Goal: Book appointment/travel/reservation

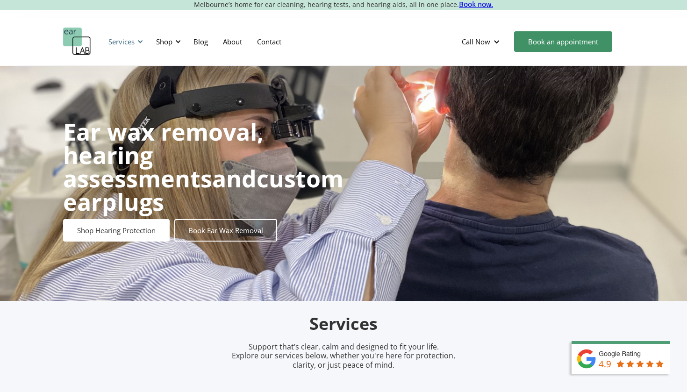
click at [136, 42] on div "Services" at bounding box center [124, 42] width 43 height 28
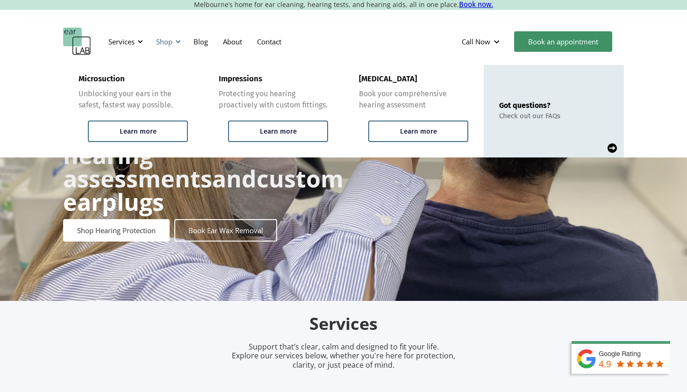
click at [175, 43] on div at bounding box center [178, 41] width 7 height 7
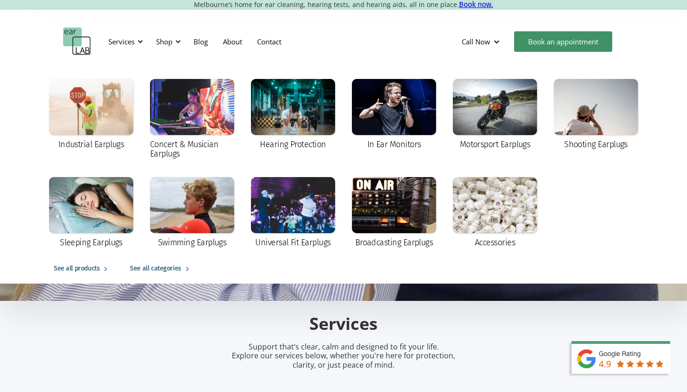
click at [330, 44] on div "Services Microsuction Unblocking your ears in the safest, fastest way possible.…" at bounding box center [343, 42] width 561 height 28
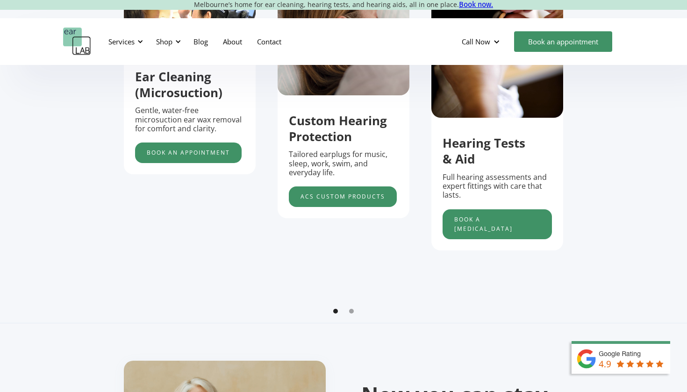
scroll to position [527, 0]
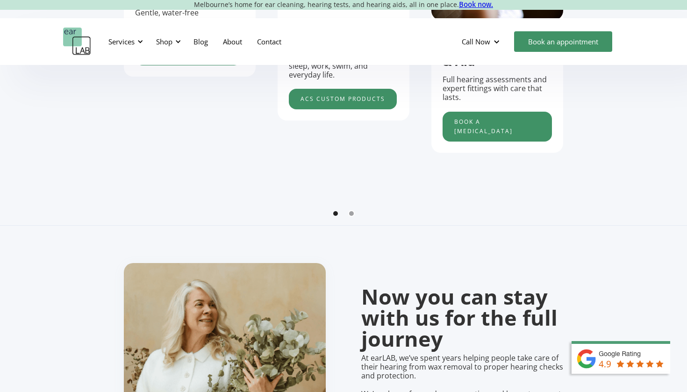
click at [350, 211] on div "Show slide 2 of 2" at bounding box center [351, 213] width 5 height 5
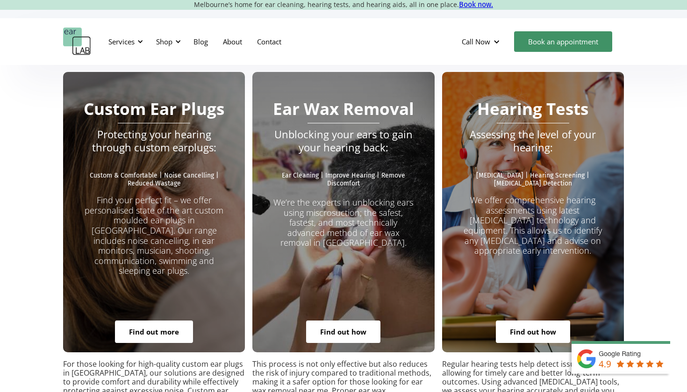
scroll to position [1647, 0]
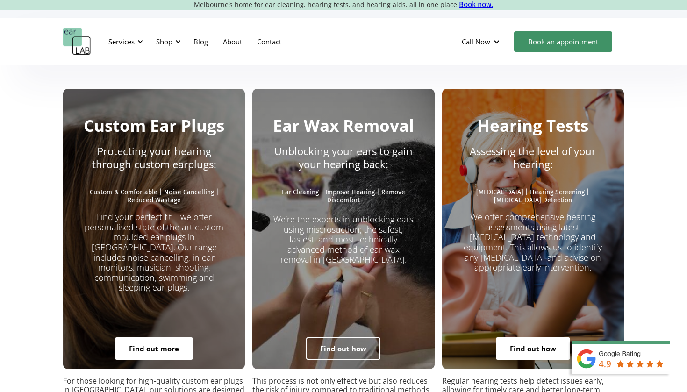
click at [348, 337] on link "Find out how" at bounding box center [343, 348] width 74 height 22
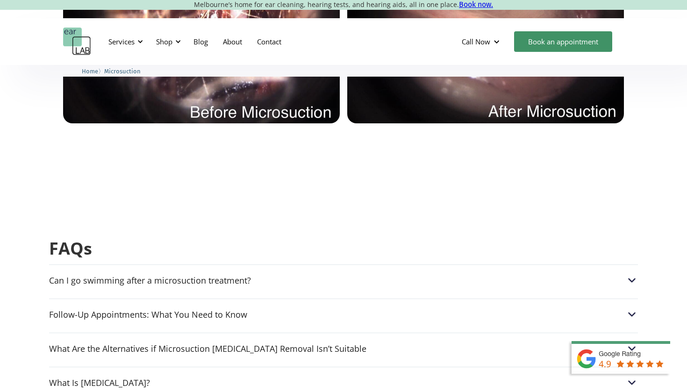
scroll to position [2214, 0]
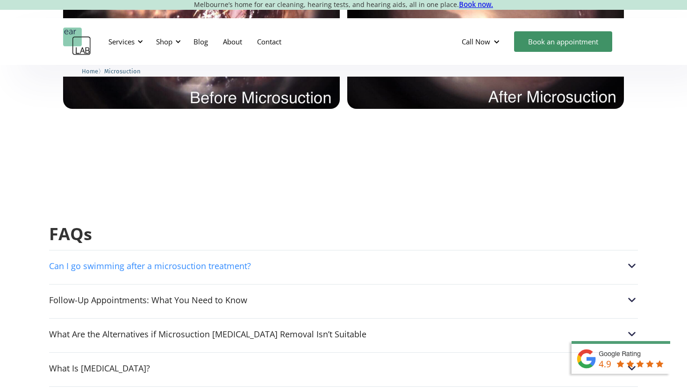
click at [79, 261] on div "Can I go swimming after a microsuction treatment?" at bounding box center [150, 265] width 202 height 9
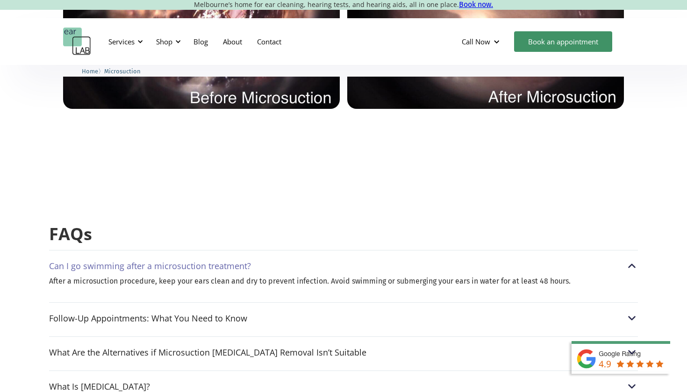
click at [85, 261] on div "Can I go swimming after a microsuction treatment?" at bounding box center [150, 265] width 202 height 9
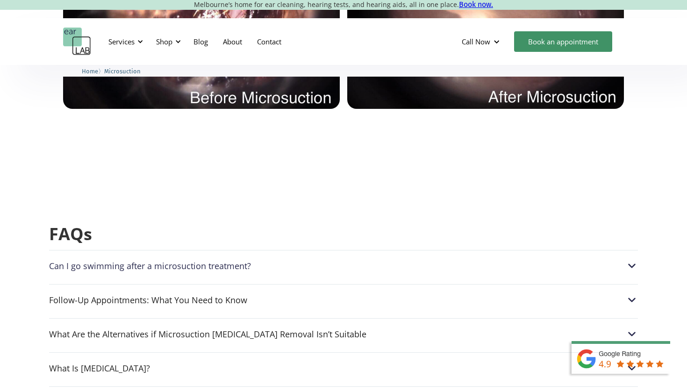
click at [85, 261] on div "Can I go swimming after a microsuction treatment?" at bounding box center [150, 265] width 202 height 9
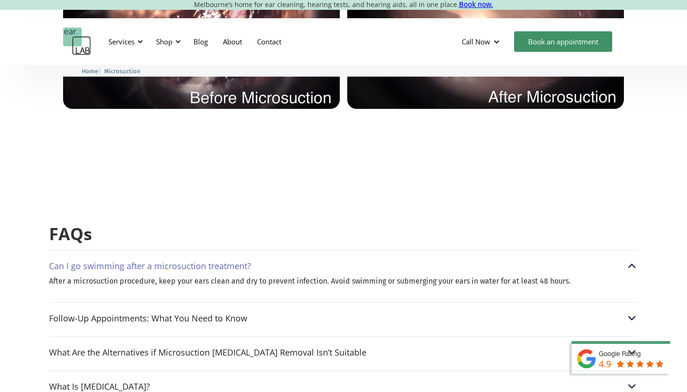
click at [85, 261] on div "Can I go swimming after a microsuction treatment?" at bounding box center [150, 265] width 202 height 9
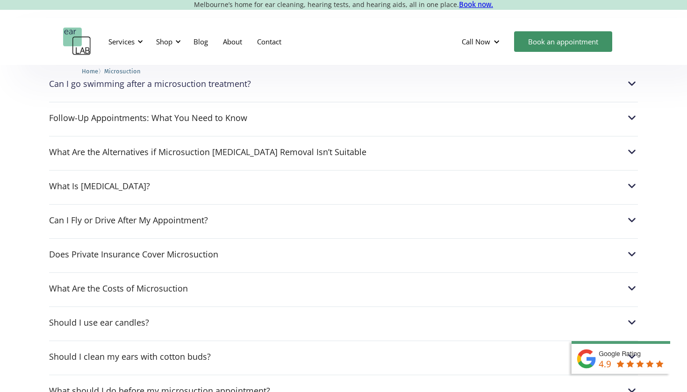
scroll to position [2398, 0]
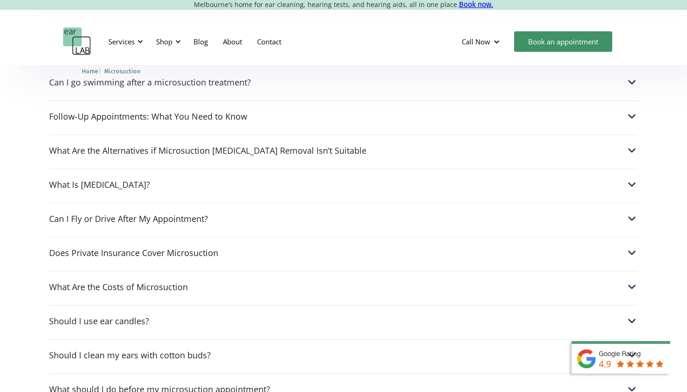
click at [71, 243] on div "Can I go swimming after a microsuction treatment? After a microsuction procedur…" at bounding box center [343, 318] width 589 height 504
click at [73, 282] on div "What Are the Costs of Microsuction" at bounding box center [118, 286] width 139 height 9
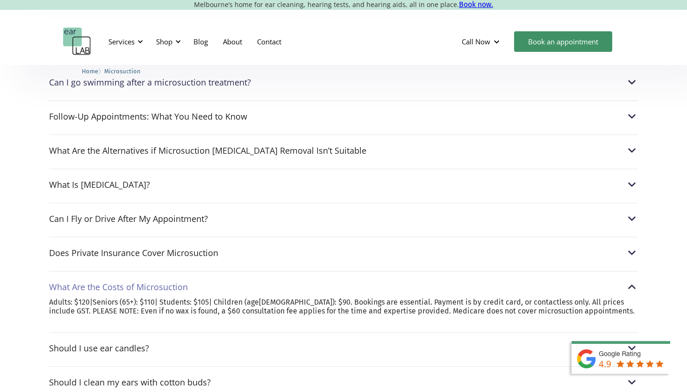
click at [231, 281] on div "What Are the Costs of Microsuction" at bounding box center [343, 287] width 589 height 12
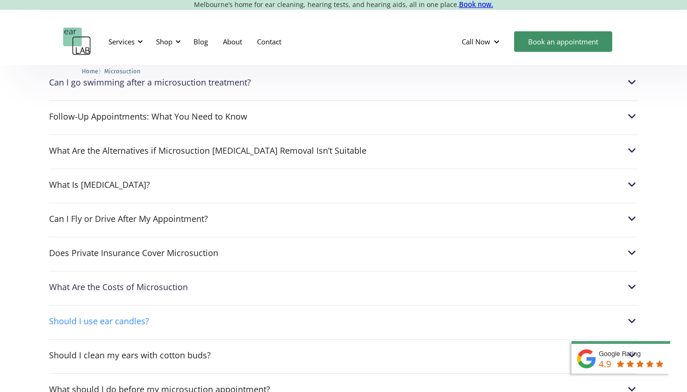
click at [236, 315] on div "Should I use ear candles?" at bounding box center [343, 321] width 589 height 12
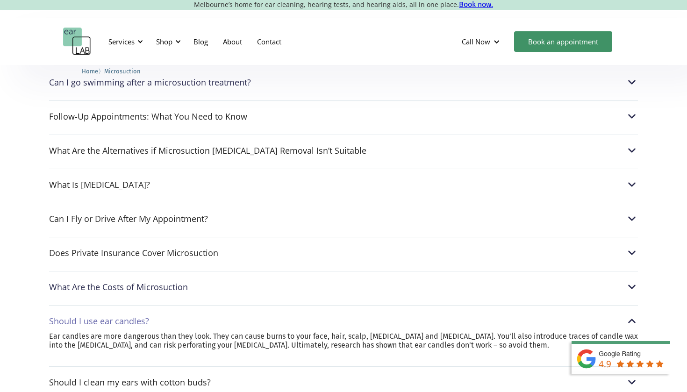
click at [237, 315] on div "Should I use ear candles?" at bounding box center [343, 321] width 589 height 12
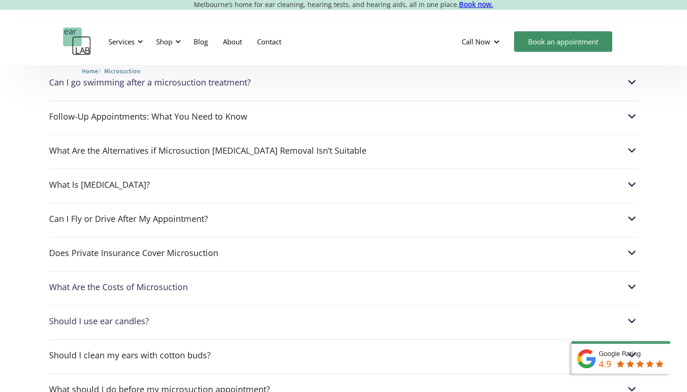
click at [240, 339] on div "Should I clean my ears with cotton buds? In short, no. Cotton buds are most lik…" at bounding box center [343, 352] width 589 height 27
click at [240, 349] on div "Should I clean my ears with cotton buds?" at bounding box center [343, 355] width 589 height 12
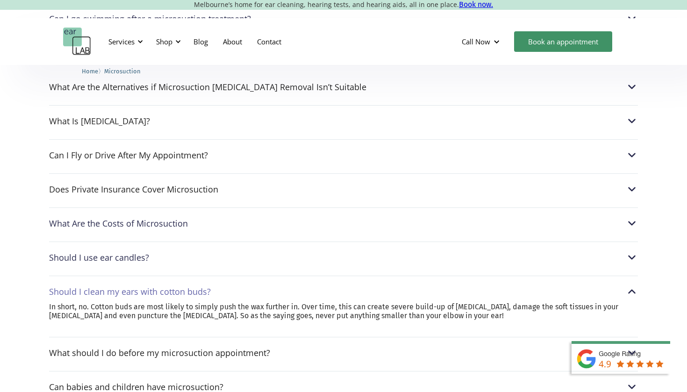
scroll to position [2464, 0]
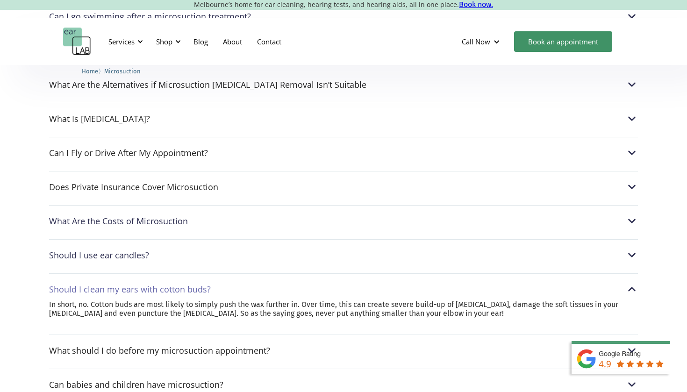
click at [255, 300] on p "In short, no. Cotton buds are most likely to simply push the wax further in. Ov…" at bounding box center [343, 309] width 589 height 18
click at [269, 300] on p "In short, no. Cotton buds are most likely to simply push the wax further in. Ov…" at bounding box center [343, 309] width 589 height 18
click at [622, 283] on div "Should I clean my ears with cotton buds?" at bounding box center [343, 289] width 589 height 12
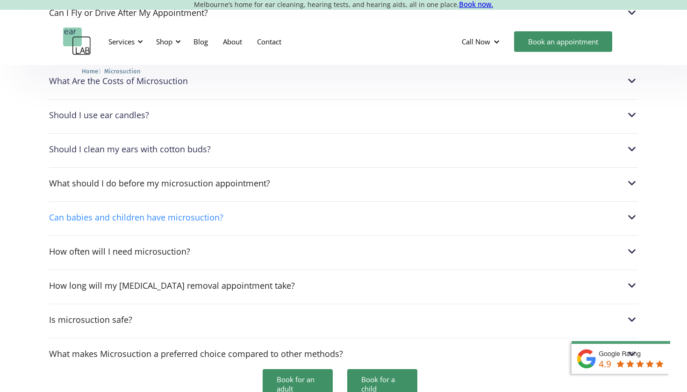
scroll to position [2608, 0]
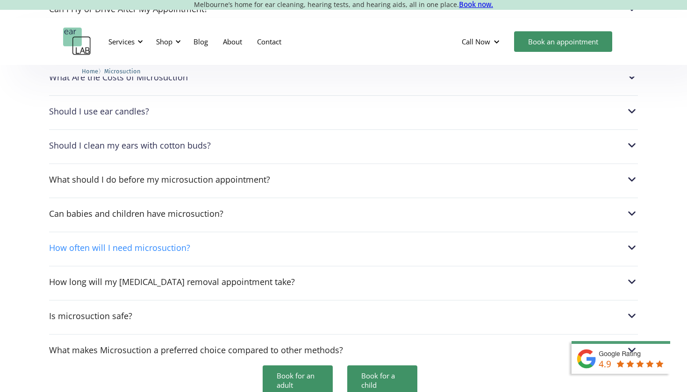
click at [382, 242] on div "How often will I need microsuction?" at bounding box center [343, 248] width 589 height 12
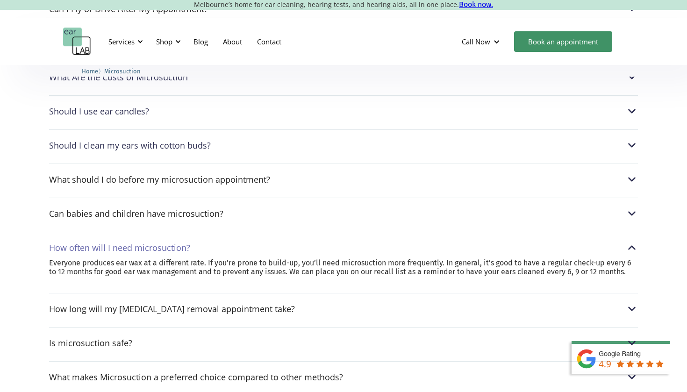
click at [404, 242] on div "How often will I need microsuction?" at bounding box center [343, 248] width 589 height 12
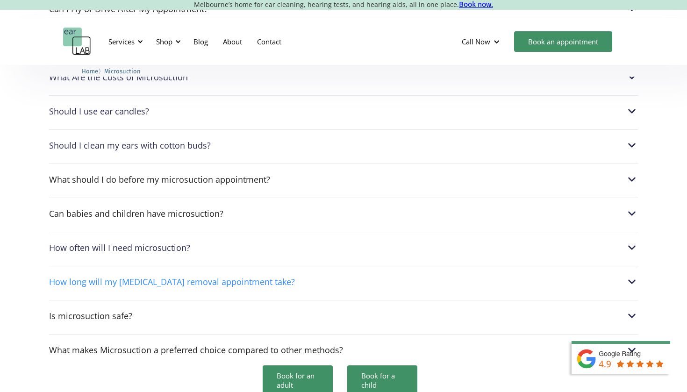
click at [398, 276] on div "How long will my earwax removal appointment take?" at bounding box center [343, 282] width 589 height 12
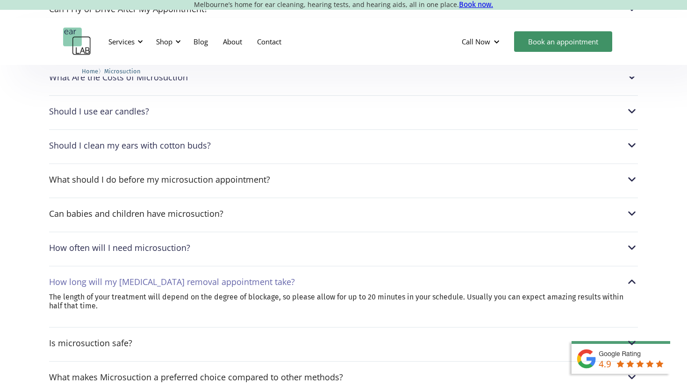
click at [402, 276] on div "How long will my earwax removal appointment take?" at bounding box center [343, 282] width 589 height 12
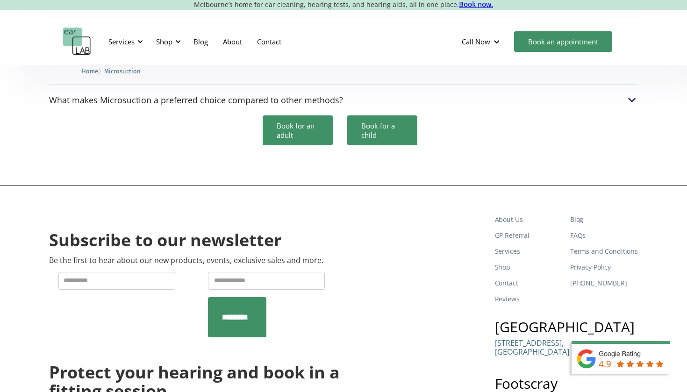
scroll to position [2855, 0]
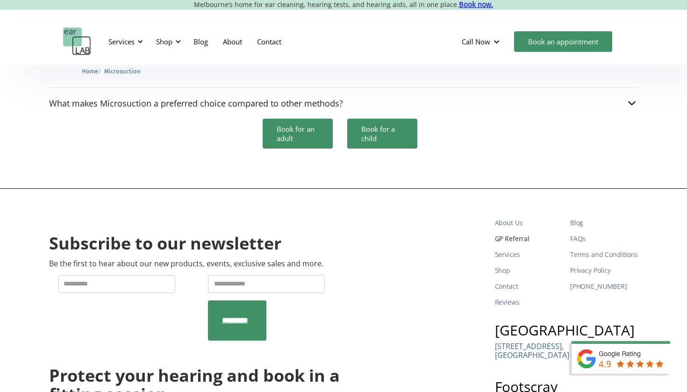
click at [503, 231] on link "GP Referral" at bounding box center [529, 239] width 68 height 16
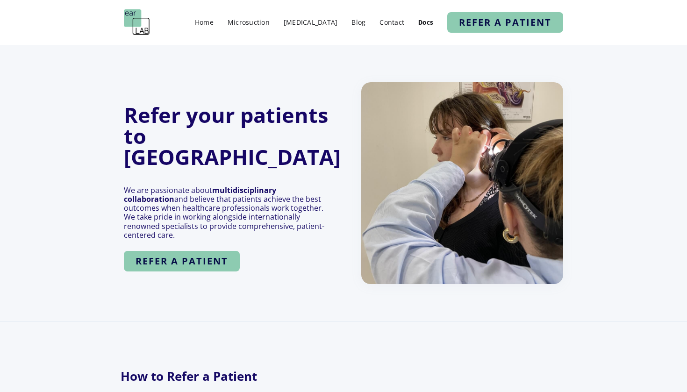
click at [419, 210] on img at bounding box center [462, 183] width 202 height 202
click at [264, 20] on link "Microsuction" at bounding box center [248, 22] width 51 height 14
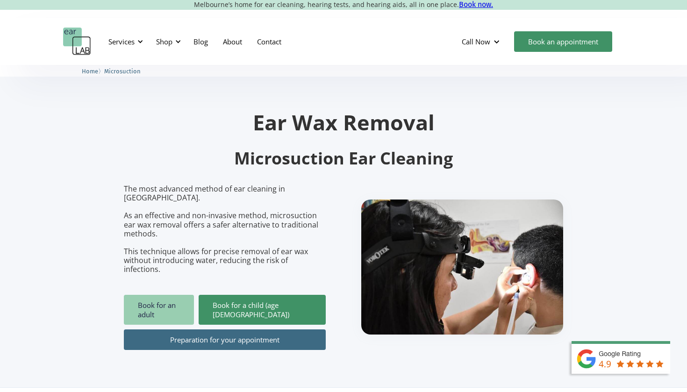
click at [183, 295] on link "Book for an adult" at bounding box center [159, 310] width 70 height 30
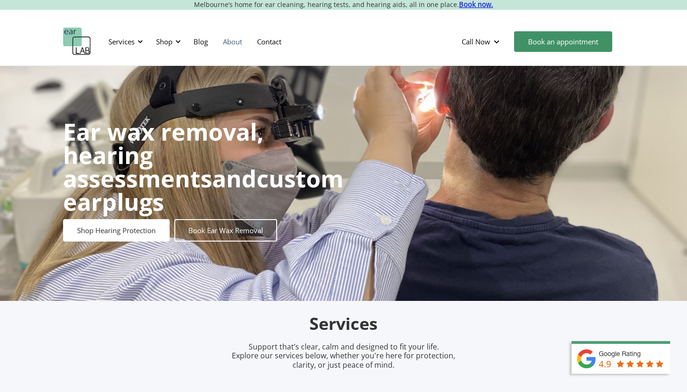
click at [234, 46] on link "About" at bounding box center [232, 41] width 34 height 27
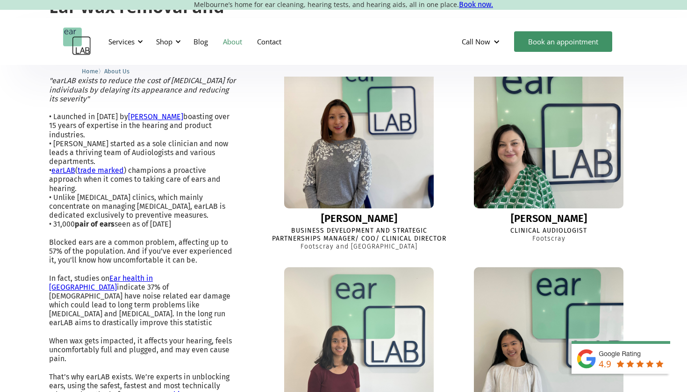
scroll to position [311, 0]
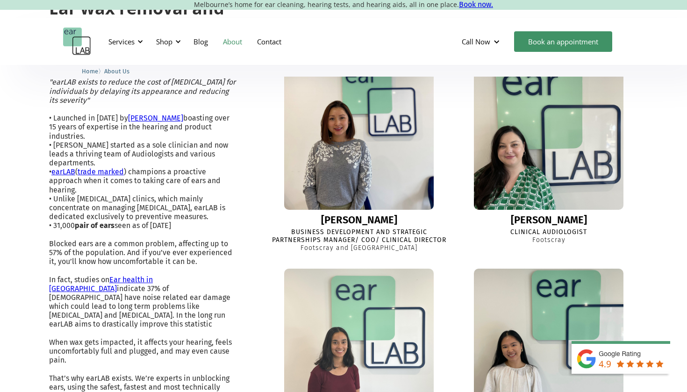
click at [156, 116] on link "[PERSON_NAME]" at bounding box center [155, 118] width 55 height 9
